Goal: Information Seeking & Learning: Check status

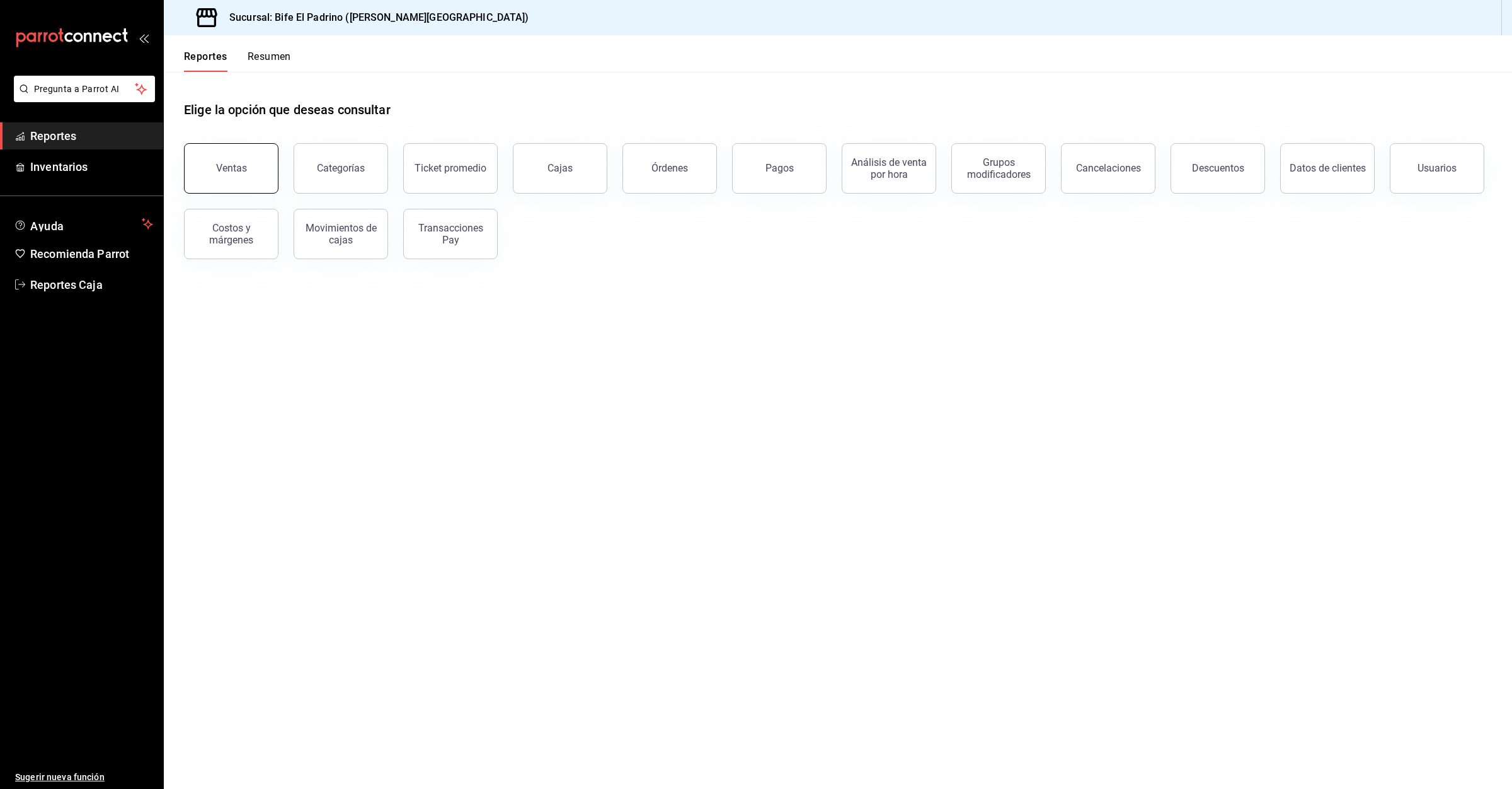
click at [259, 167] on button "Ventas" at bounding box center [231, 168] width 95 height 50
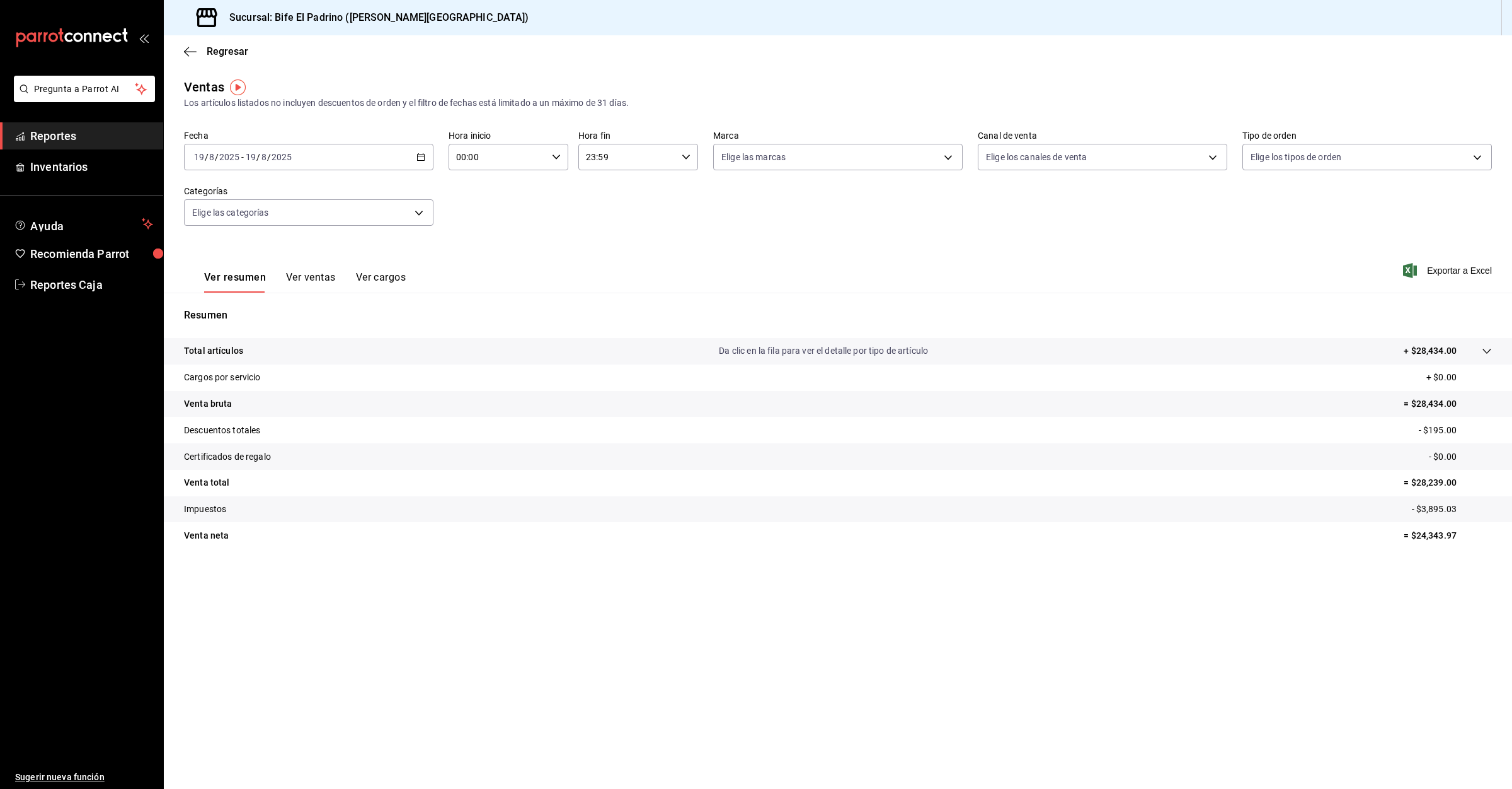
click at [361, 157] on div "[DATE] [DATE] - [DATE] [DATE]" at bounding box center [309, 156] width 249 height 27
click at [223, 222] on span "Ayer" at bounding box center [243, 223] width 98 height 13
click at [48, 139] on span "Reportes" at bounding box center [92, 136] width 123 height 17
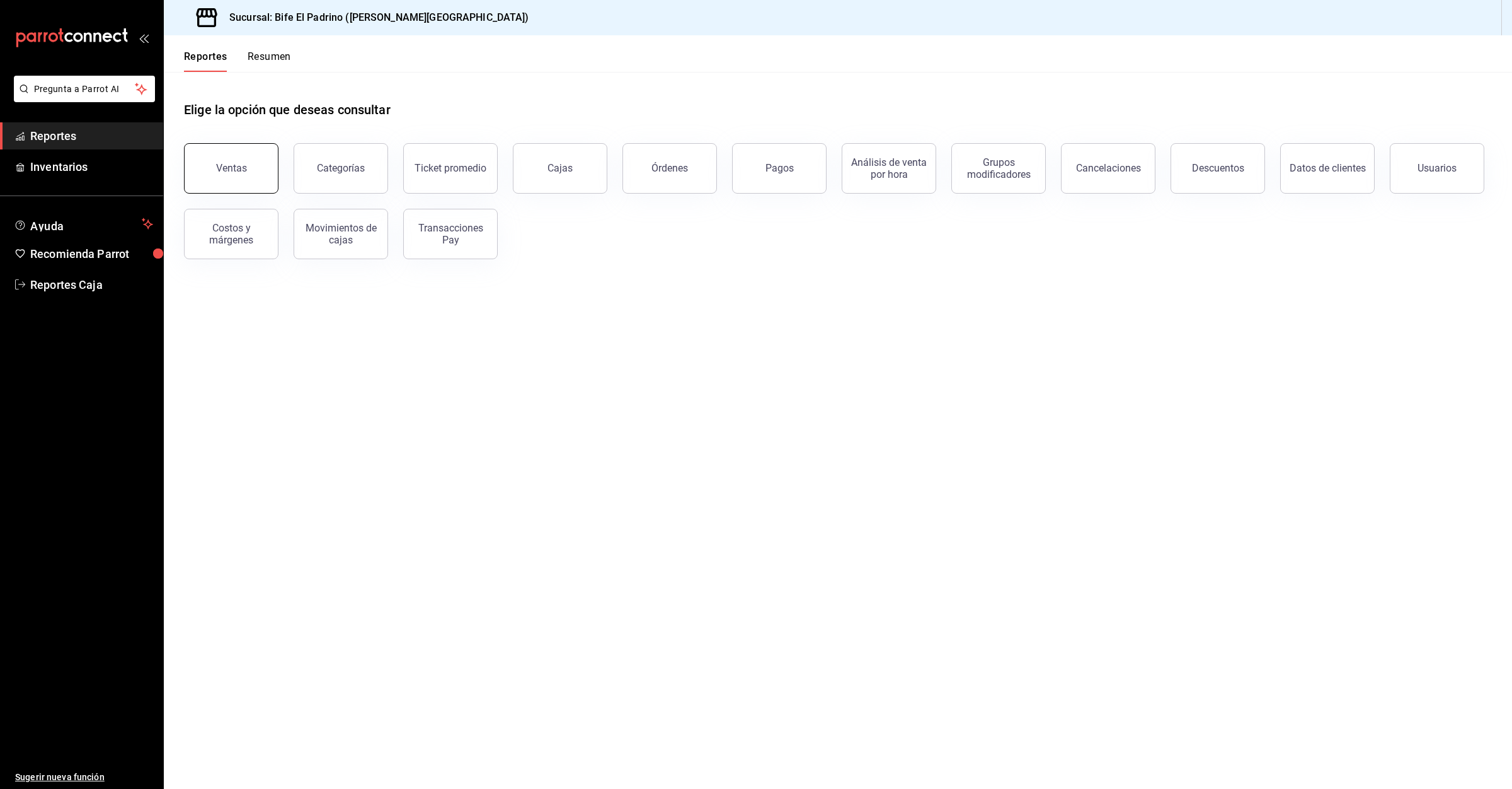
click at [220, 158] on button "Ventas" at bounding box center [231, 168] width 95 height 50
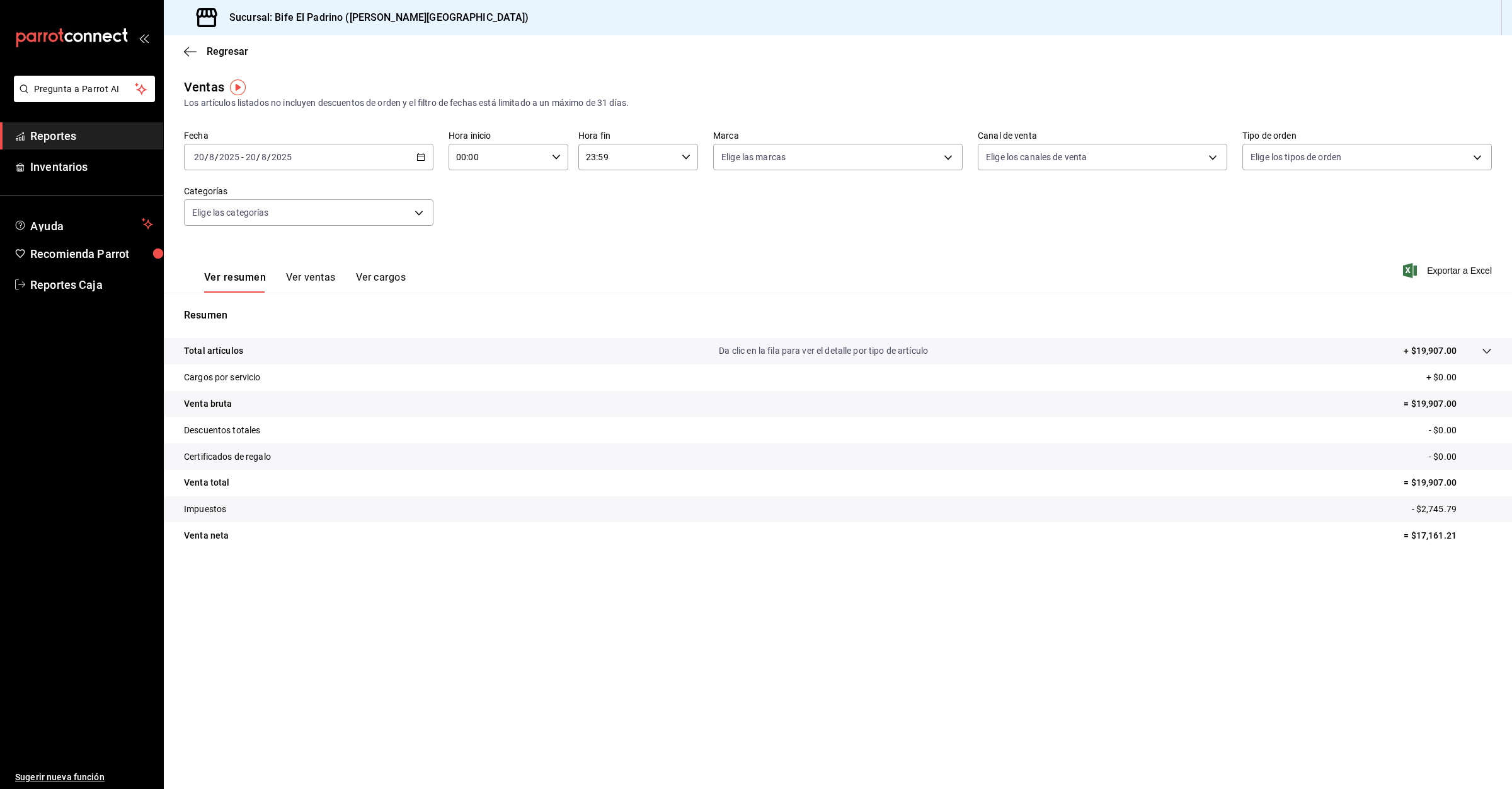
click at [80, 129] on span "Reportes" at bounding box center [92, 136] width 123 height 17
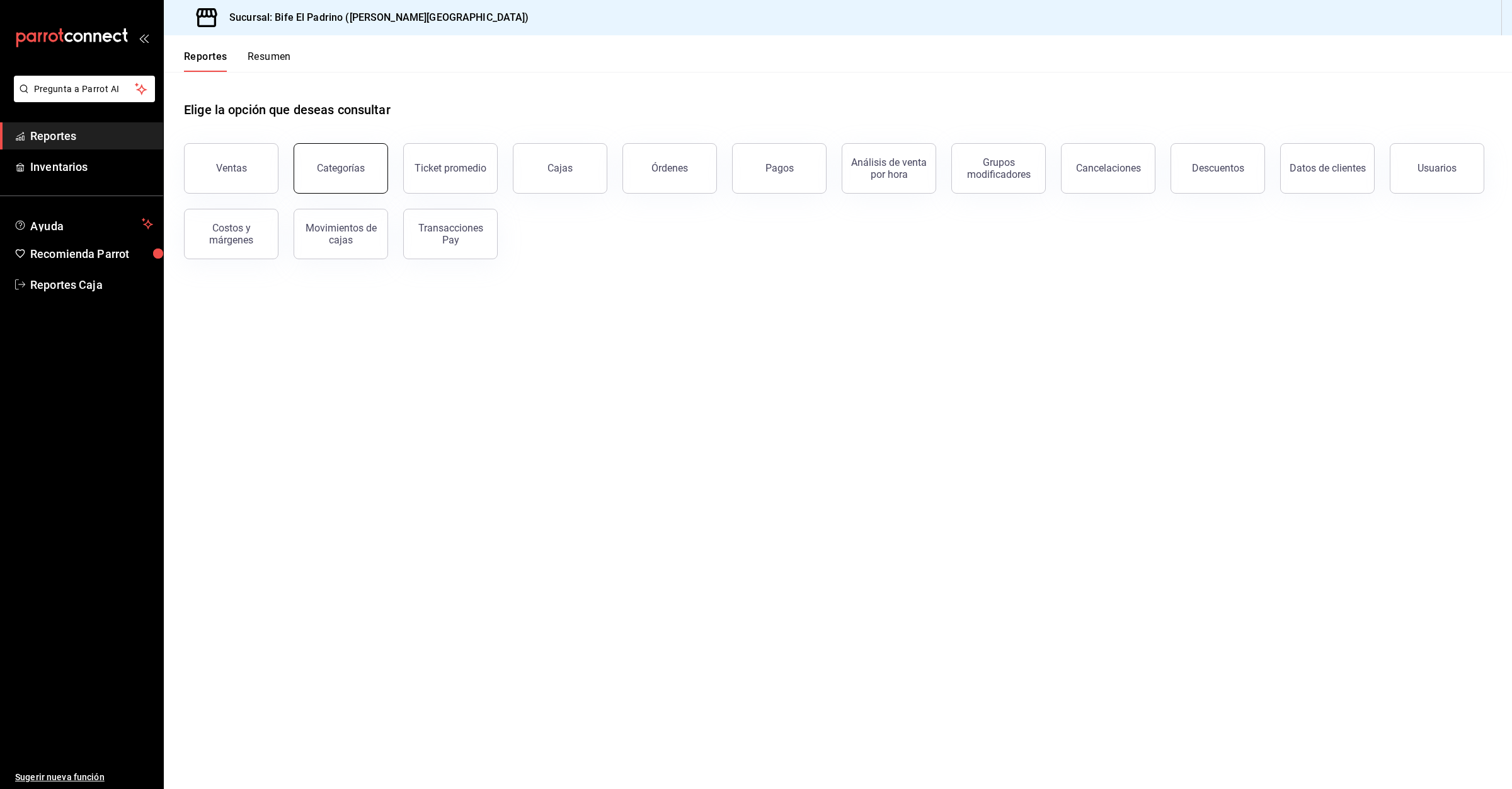
click at [301, 172] on button "Categorías" at bounding box center [340, 168] width 95 height 50
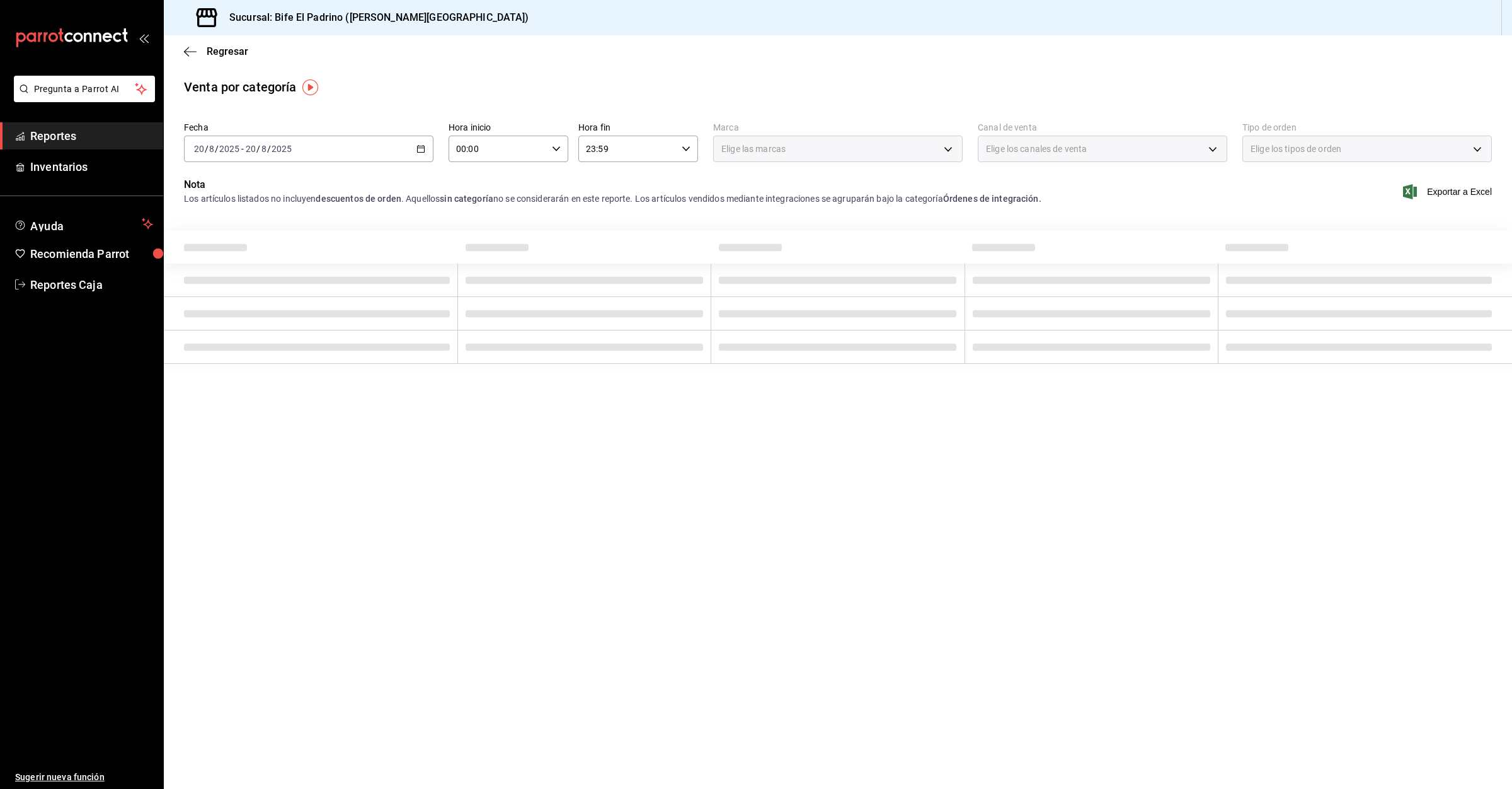
click at [50, 127] on span "Reportes" at bounding box center [92, 136] width 123 height 17
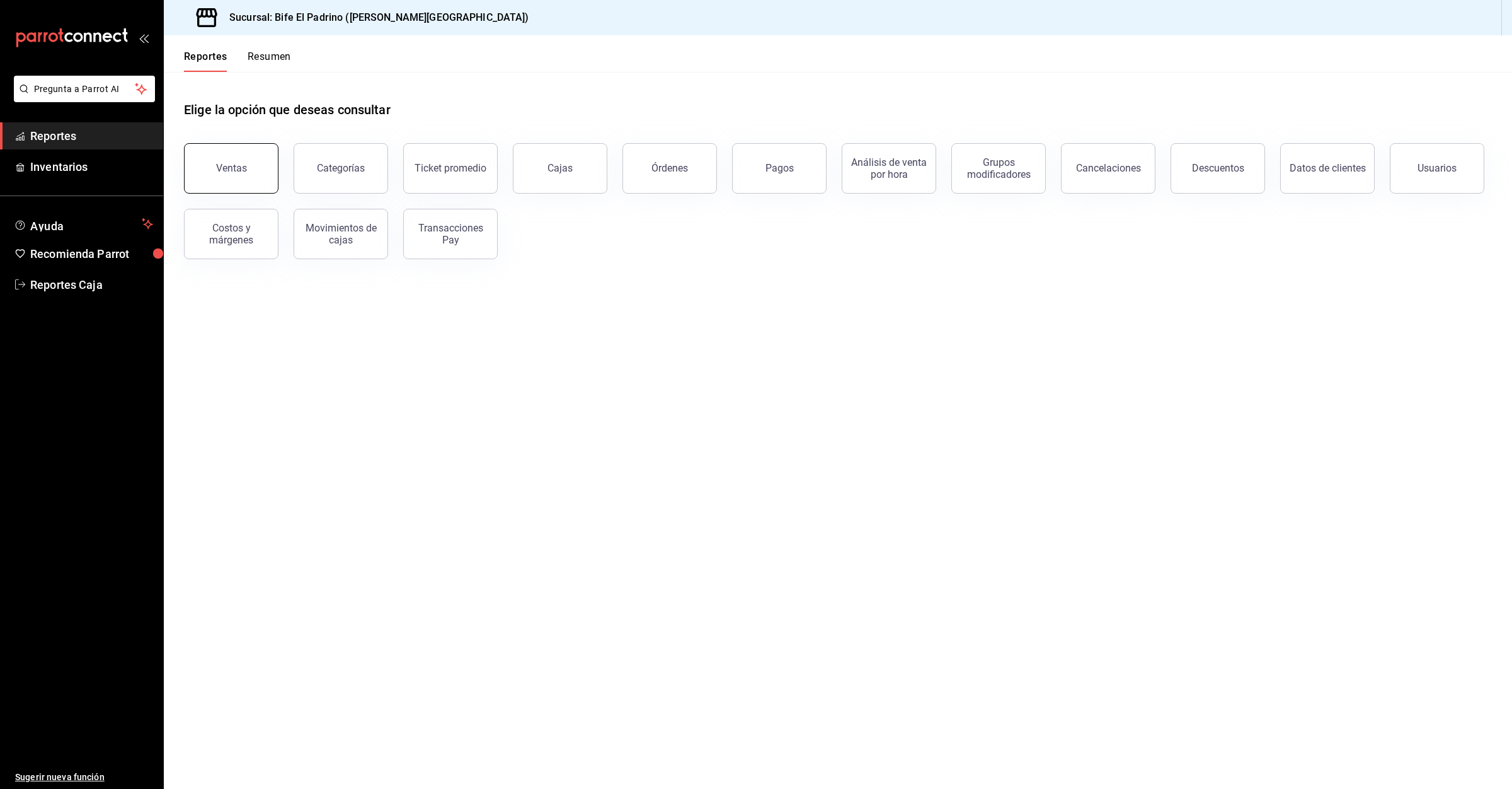
click at [229, 148] on button "Ventas" at bounding box center [231, 168] width 95 height 50
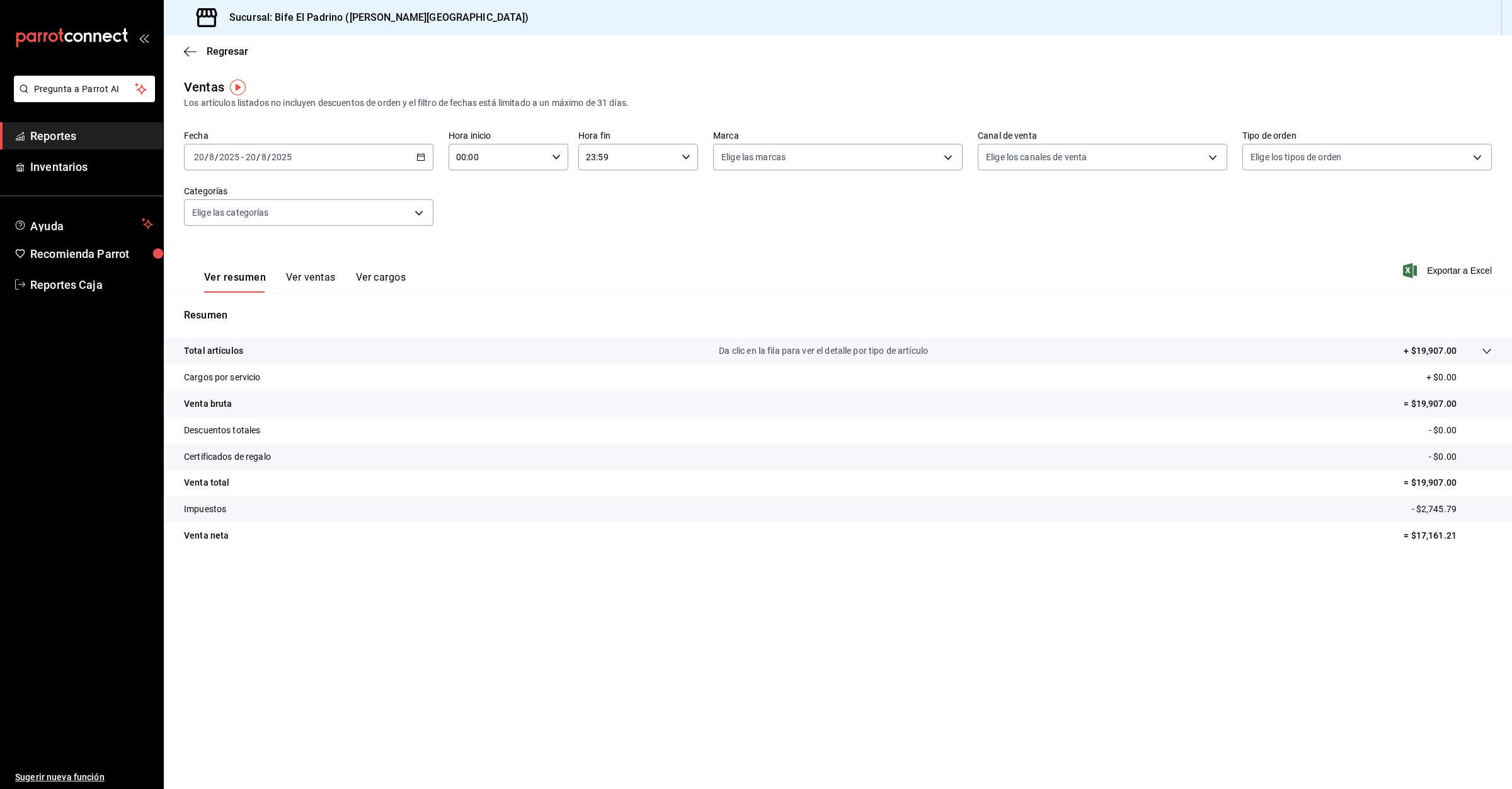
click at [46, 129] on span "Reportes" at bounding box center [92, 136] width 123 height 17
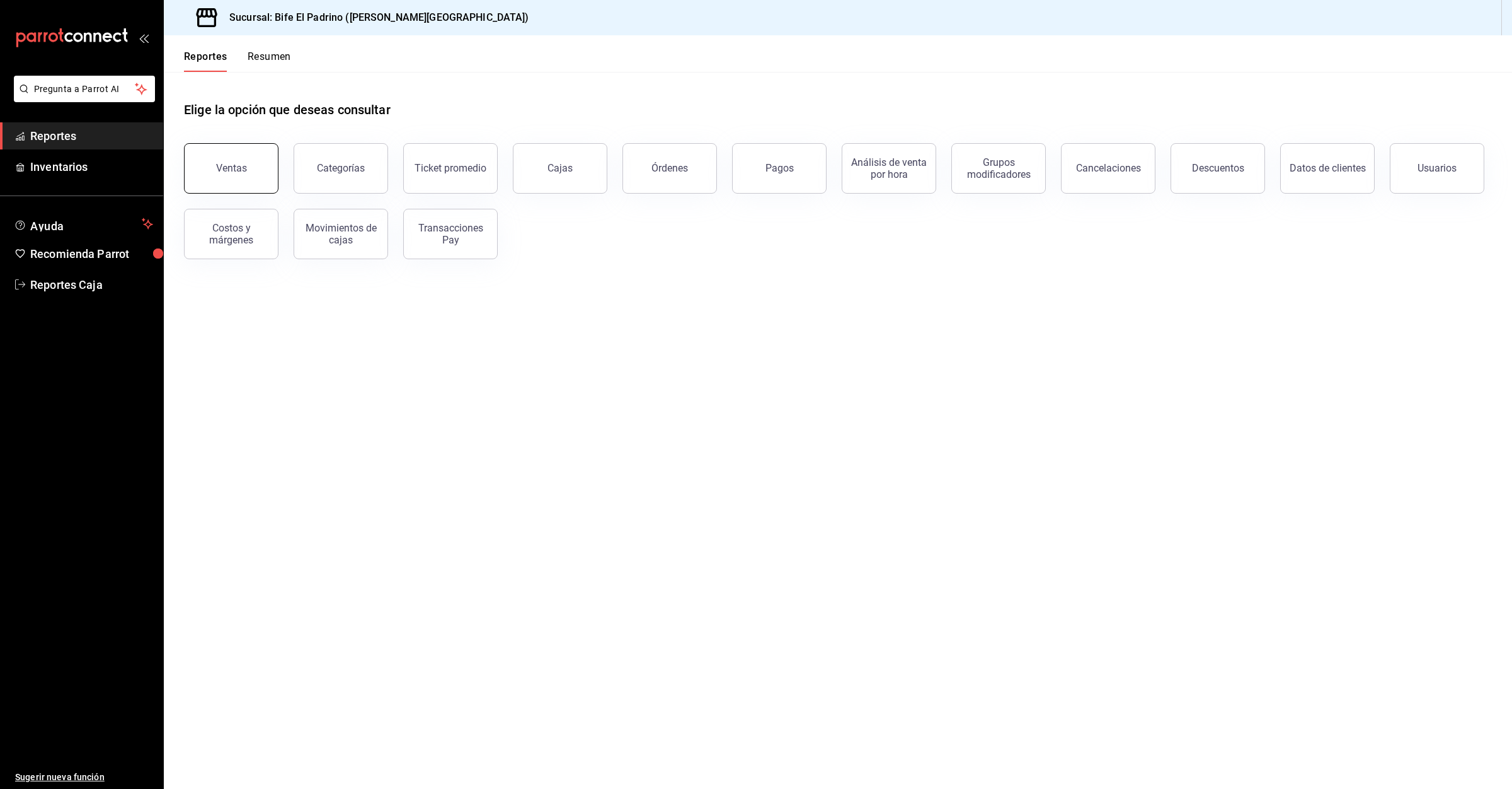
click at [259, 167] on button "Ventas" at bounding box center [231, 168] width 95 height 50
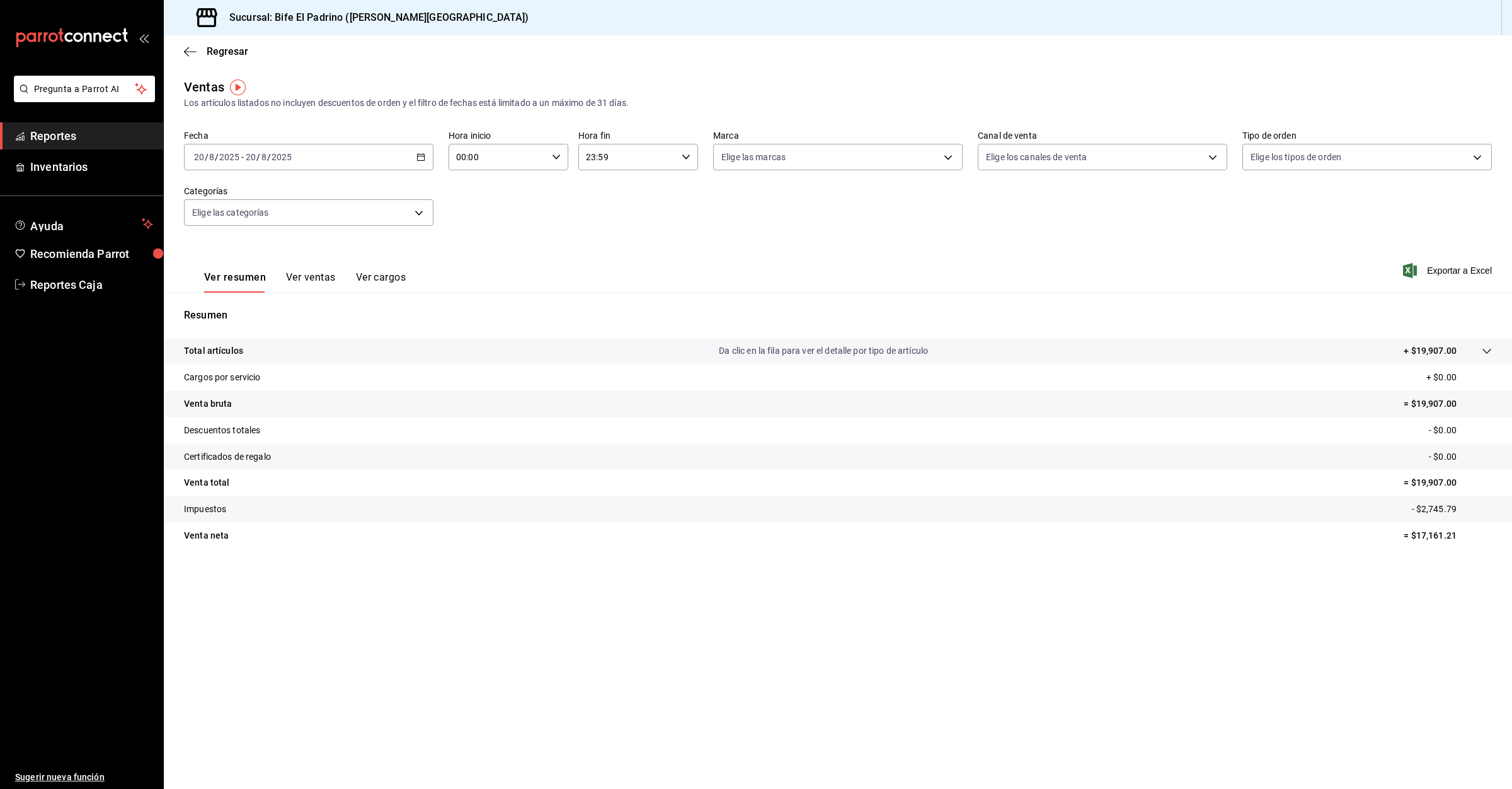
click at [45, 131] on span "Reportes" at bounding box center [92, 136] width 123 height 17
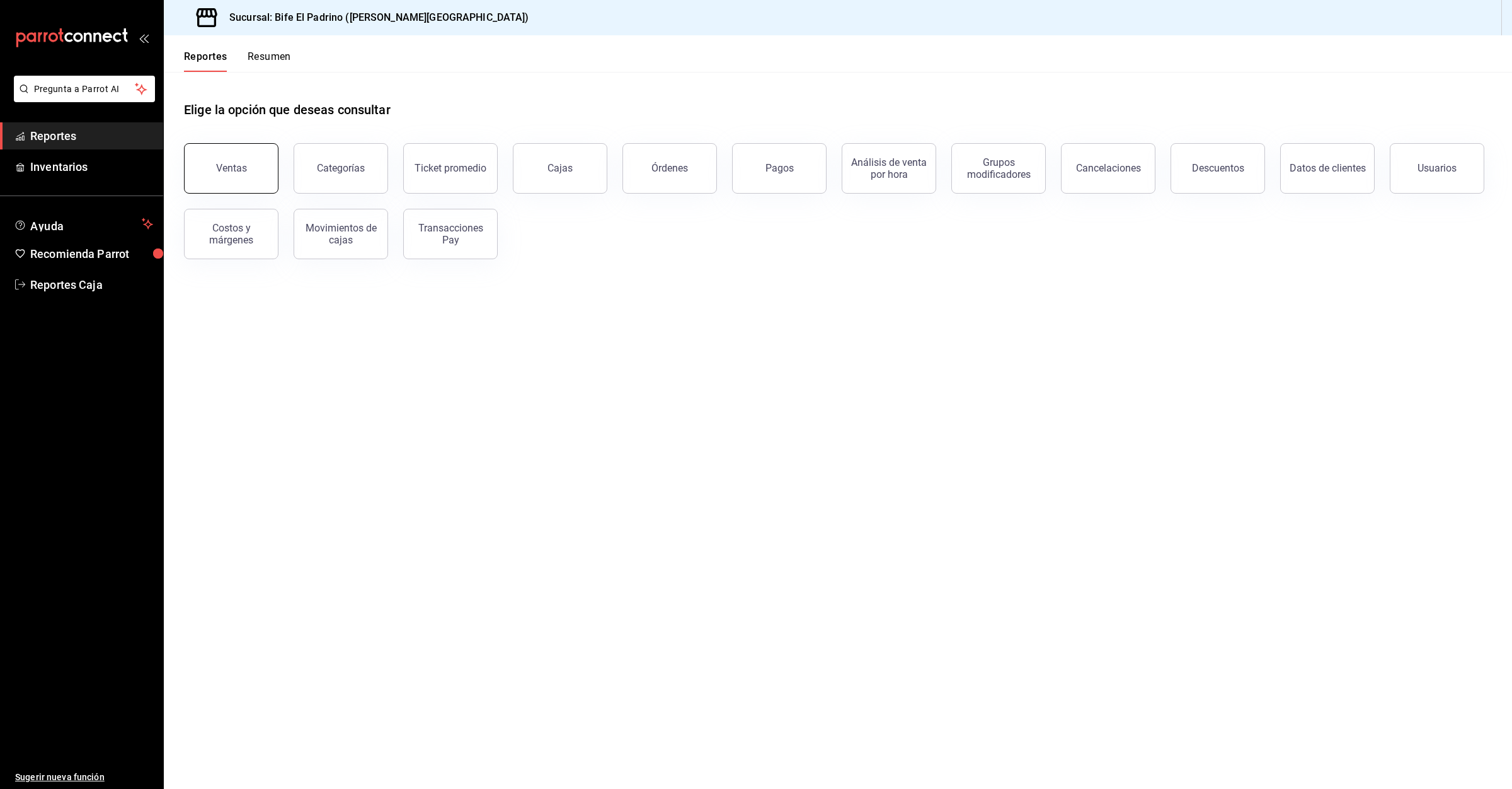
click at [246, 165] on button "Ventas" at bounding box center [231, 168] width 95 height 50
